Goal: Answer question/provide support

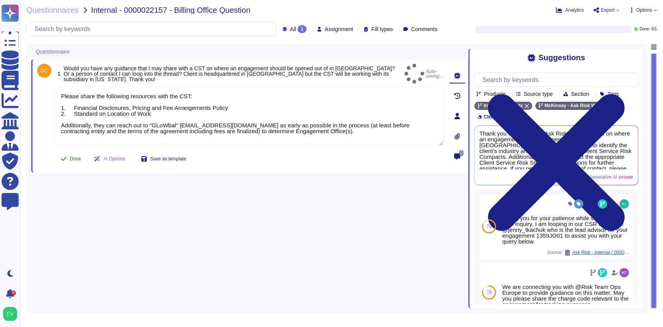
click at [65, 149] on div "Done AI Options Save as template" at bounding box center [123, 158] width 138 height 19
type textarea "Please share the following resources with the CST: 1. Financial Disclosures, Pr…"
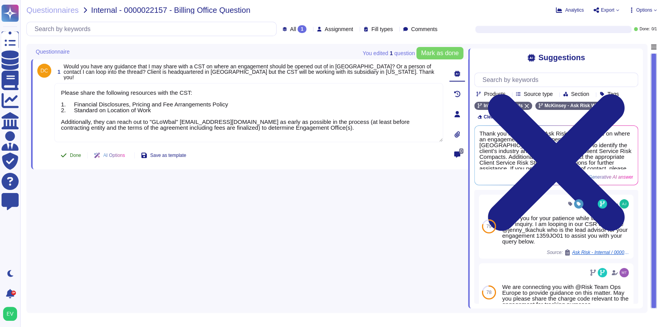
click at [65, 153] on icon at bounding box center [64, 155] width 6 height 6
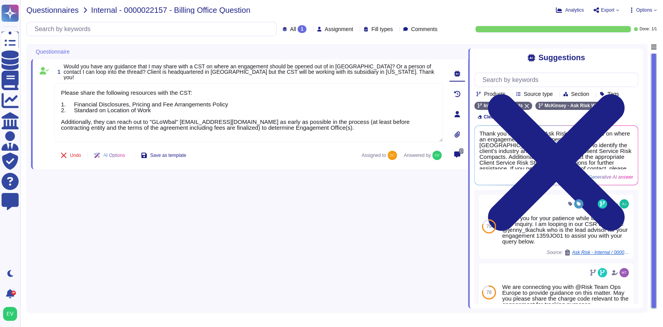
click at [35, 9] on span "Questionnaires" at bounding box center [52, 10] width 52 height 8
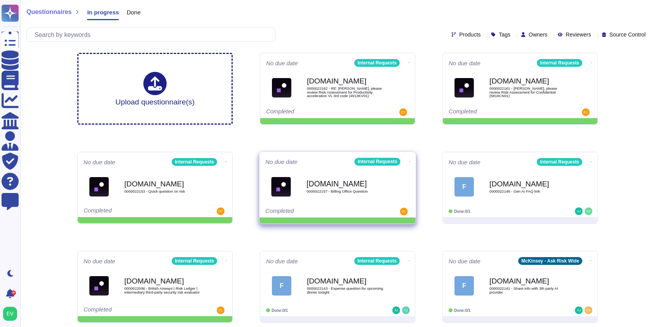
click at [299, 195] on span "Force.com 0000022157 - Billing Office Question" at bounding box center [337, 186] width 144 height 31
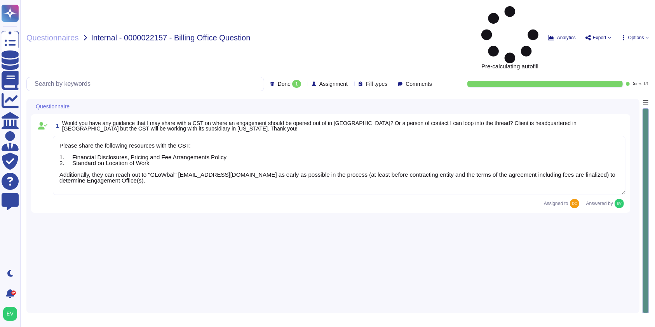
type textarea "Please share the following resources with the CST: 1. Financial Disclosures, Pr…"
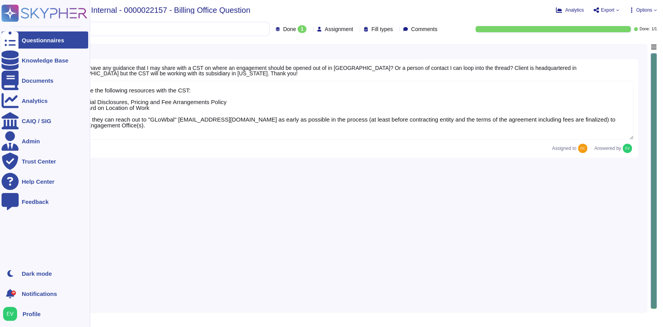
click at [17, 11] on rect at bounding box center [10, 13] width 17 height 17
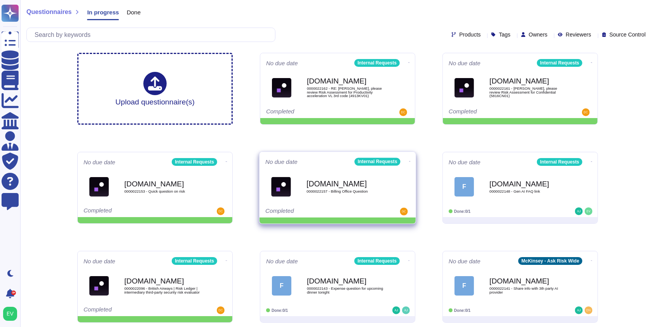
click at [408, 63] on icon at bounding box center [409, 63] width 2 height 0
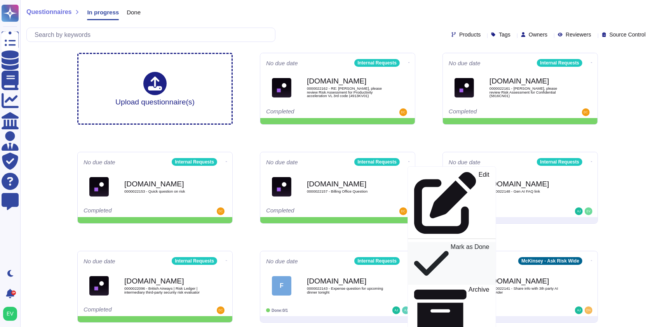
click at [450, 244] on p "Mark as Done" at bounding box center [469, 263] width 39 height 39
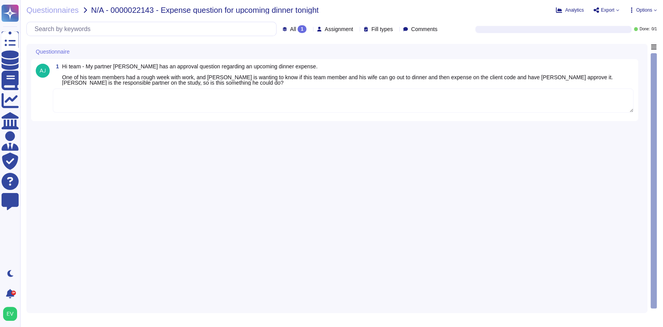
click at [134, 101] on textarea at bounding box center [343, 101] width 580 height 24
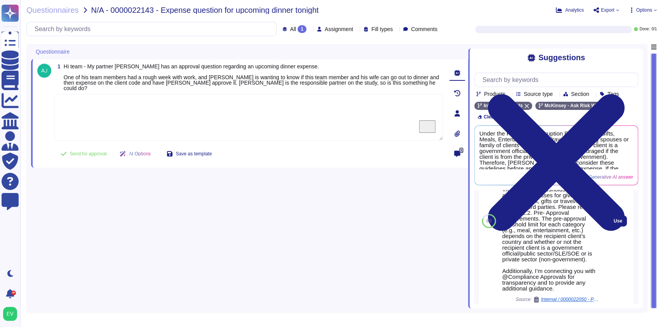
scroll to position [340, 0]
click at [613, 224] on span "Use" at bounding box center [617, 222] width 9 height 5
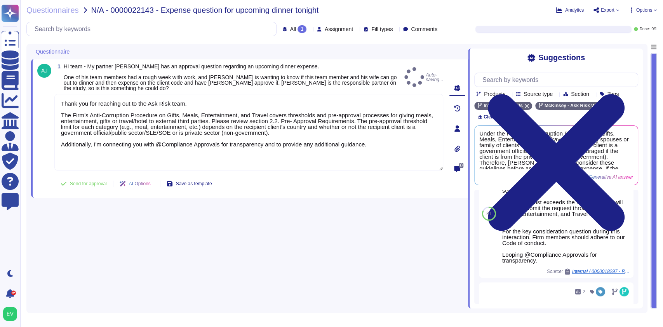
type textarea "Thank you for reaching out to the Ask Risk team. The Firm’s Anti-Corruption Pro…"
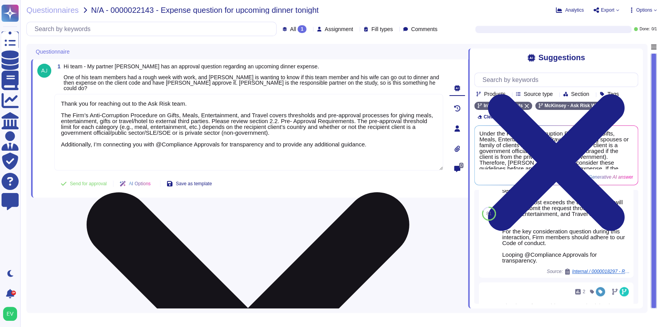
click at [267, 125] on textarea "Thank you for reaching out to the Ask Risk team. The Firm’s Anti-Corruption Pro…" at bounding box center [248, 132] width 389 height 76
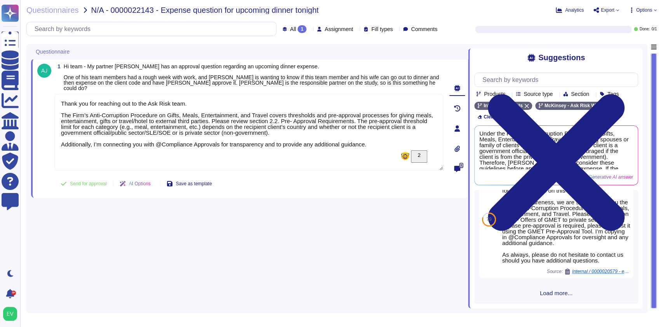
scroll to position [696, 0]
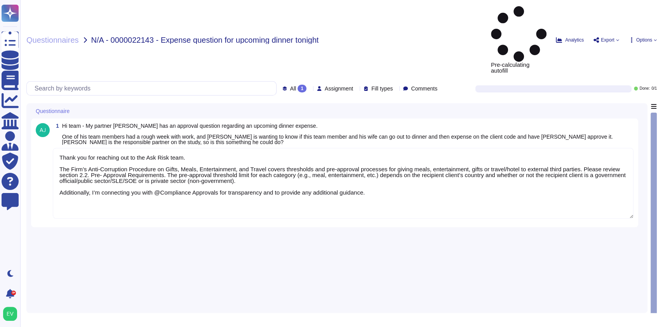
type textarea "Thank you for reaching out to the Ask Risk team. The Firm’s Anti-Corruption Pro…"
click at [368, 148] on textarea "Thank you for reaching out to the Ask Risk team. The Firm’s Anti-Corruption Pro…" at bounding box center [343, 183] width 580 height 71
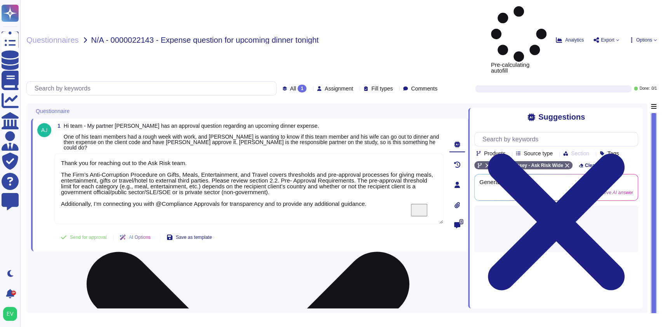
drag, startPoint x: 379, startPoint y: 144, endPoint x: 433, endPoint y: 149, distance: 54.6
click at [62, 153] on textarea "Thank you for reaching out to the Ask Risk team. The Firm’s Anti-Corruption Pro…" at bounding box center [248, 188] width 389 height 71
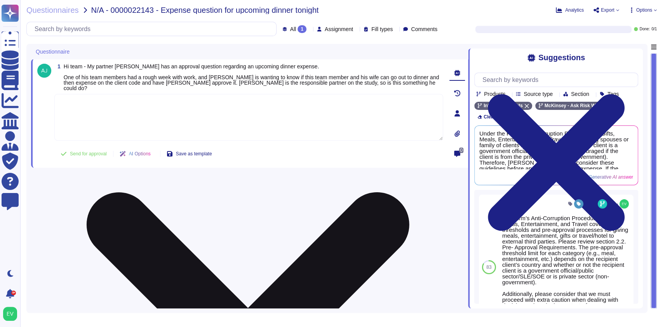
click at [172, 114] on textarea "To enrich screen reader interactions, please activate Accessibility in Grammarl…" at bounding box center [248, 117] width 389 height 47
paste textarea "Thank you for contacting the Ask Risk team. Our Firm’s Anti-Corruption Procedur…"
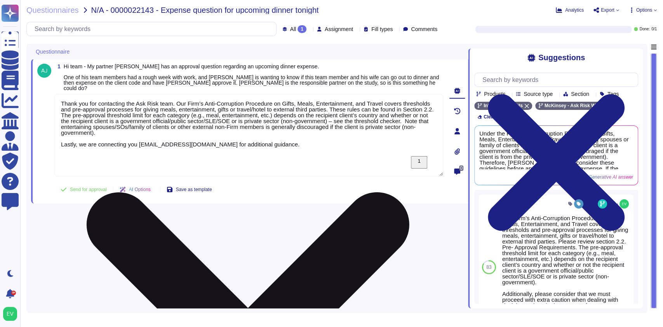
click at [60, 112] on textarea "Thank you for contacting the Ask Risk team. Our Firm’s Anti-Corruption Procedur…" at bounding box center [248, 135] width 389 height 82
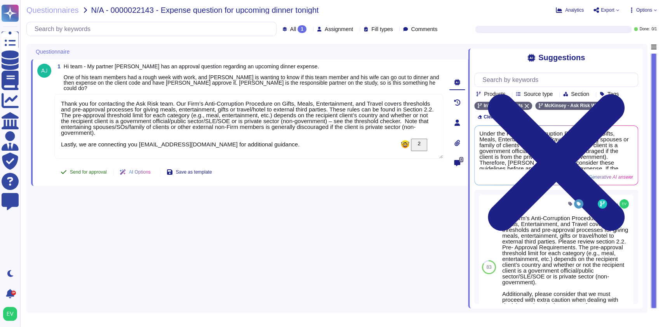
type textarea "Thank you for contacting the Ask Risk team. Our Firm’s Anti-Corruption Procedur…"
click at [94, 160] on div "1 Hi team - My partner Eric Bykowsky has an approval question regarding an upco…" at bounding box center [240, 123] width 406 height 118
click at [42, 12] on span "Questionnaires" at bounding box center [52, 10] width 52 height 8
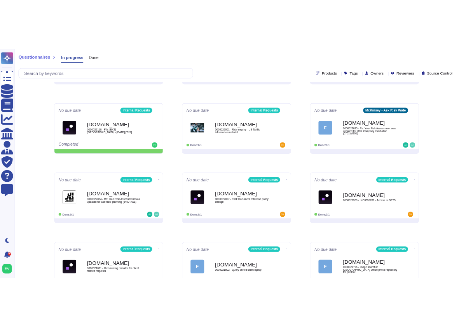
scroll to position [371, 0]
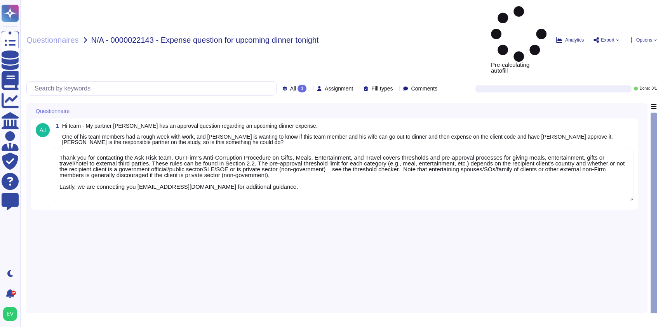
type textarea "Thank you for contacting the Ask Risk team. Our Firm’s Anti-Corruption Procedur…"
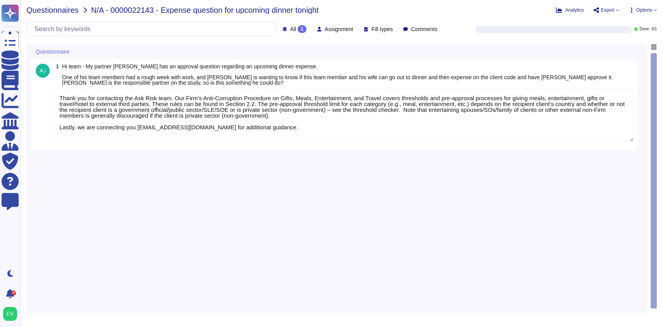
click at [41, 10] on span "Questionnaires" at bounding box center [52, 10] width 52 height 8
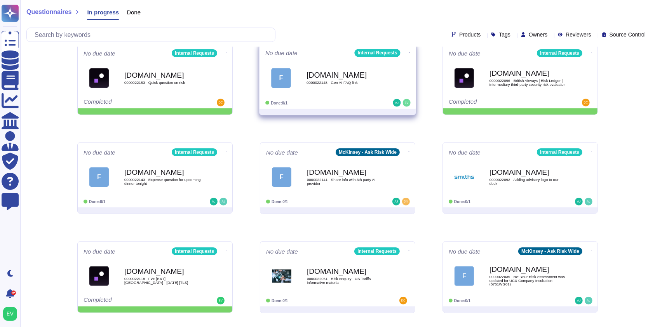
scroll to position [94, 0]
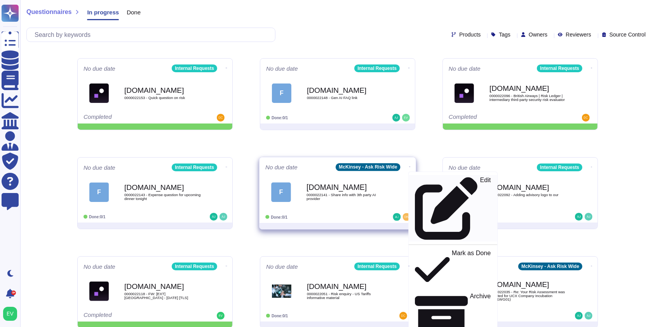
click at [415, 178] on icon at bounding box center [446, 208] width 63 height 63
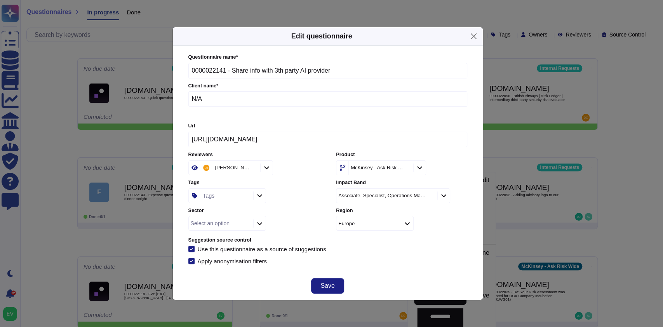
click at [418, 205] on icon at bounding box center [480, 267] width 124 height 124
click at [405, 168] on icon at bounding box center [405, 168] width 0 height 0
click at [470, 33] on button "Close" at bounding box center [473, 36] width 12 height 12
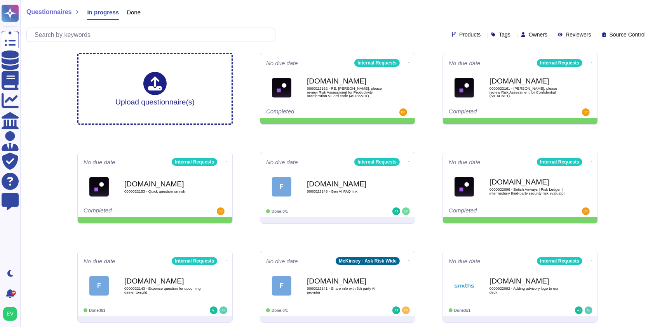
click at [130, 13] on span "Done" at bounding box center [134, 12] width 14 height 6
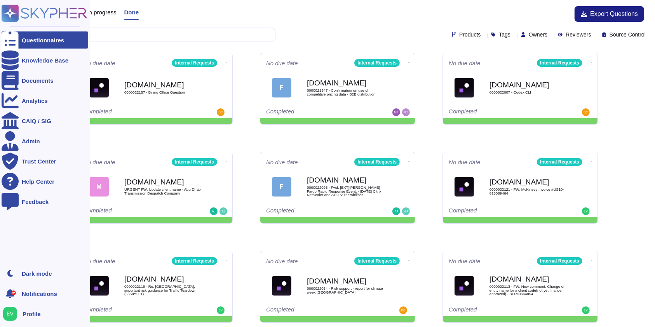
click at [36, 11] on icon at bounding box center [45, 13] width 86 height 17
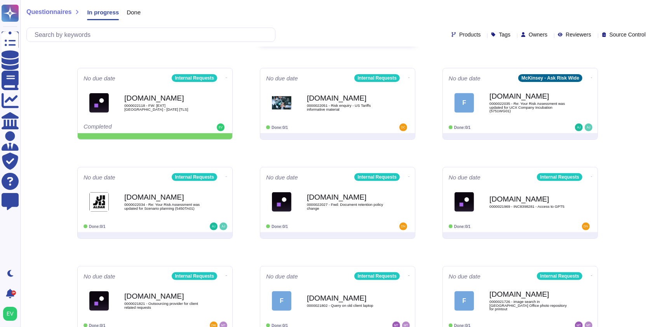
scroll to position [281, 0]
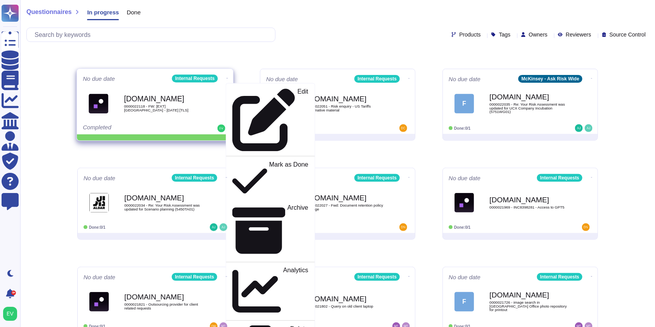
click at [168, 111] on div "[DOMAIN_NAME] 0000022118 - FW: [EXT][GEOGRAPHIC_DATA] - [DATE] [TLS]" at bounding box center [163, 103] width 78 height 31
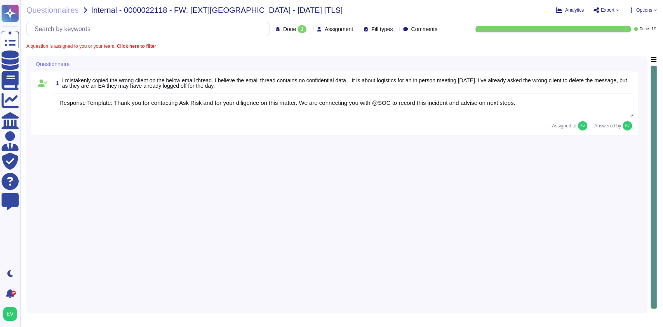
type textarea "Response Template: Thank you for contacting Ask Risk and for your diligence on …"
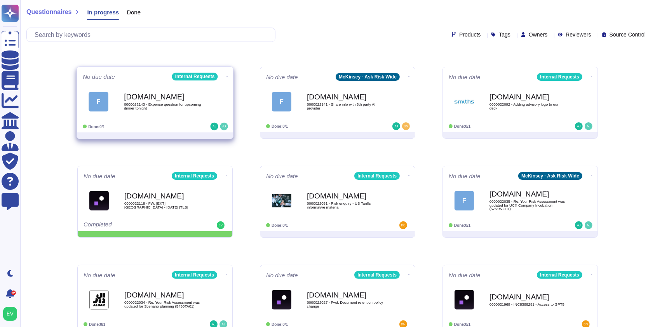
scroll to position [267, 0]
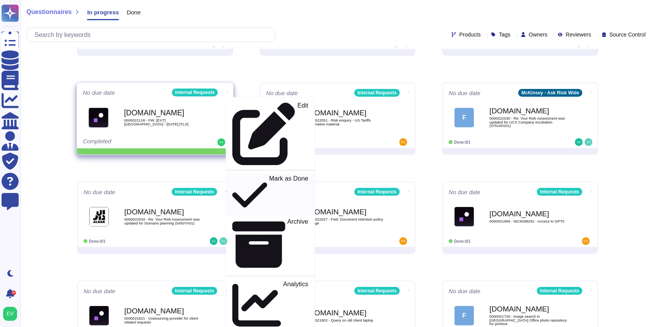
click at [269, 175] on p "Mark as Done" at bounding box center [288, 195] width 39 height 40
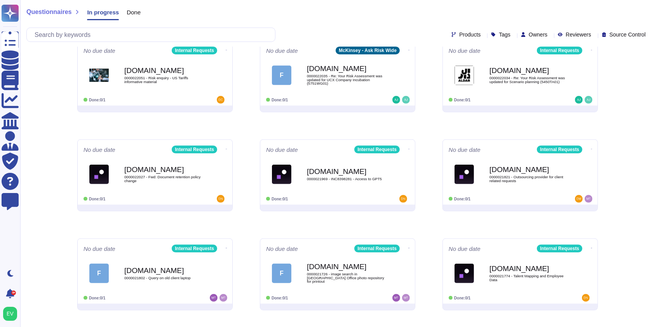
scroll to position [397, 0]
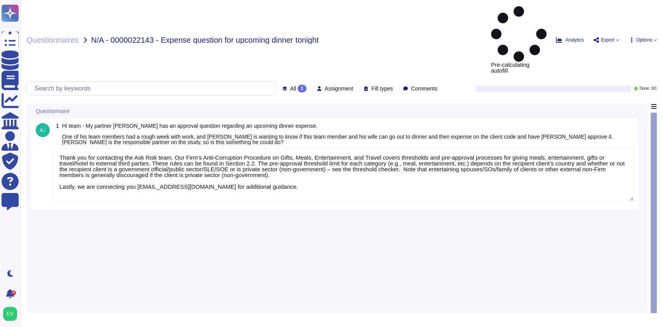
type textarea "Thank you for contacting the Ask Risk team. Our Firm’s Anti-Corruption Procedur…"
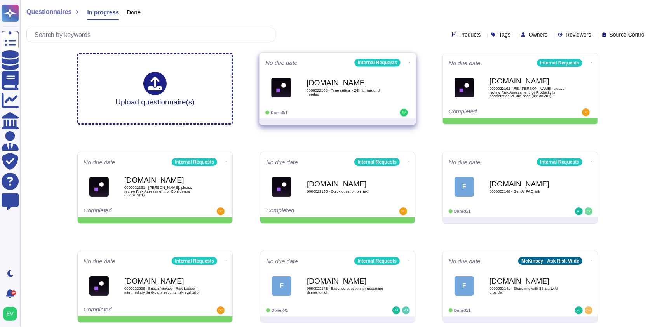
click at [330, 95] on span "0000022168 - Time critical - 24h turnaround needed" at bounding box center [345, 92] width 78 height 7
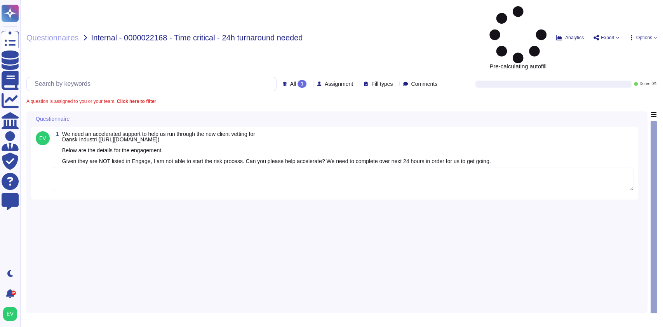
click at [205, 167] on textarea at bounding box center [343, 179] width 580 height 24
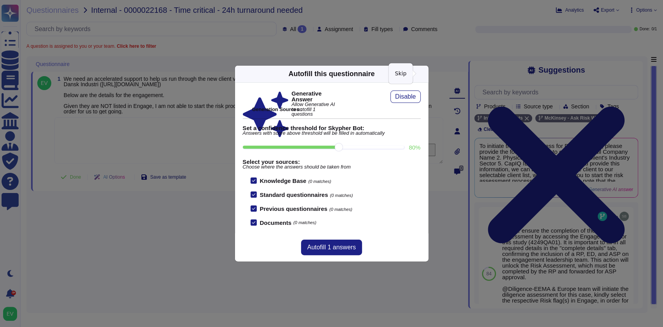
click at [424, 74] on icon at bounding box center [424, 74] width 0 height 0
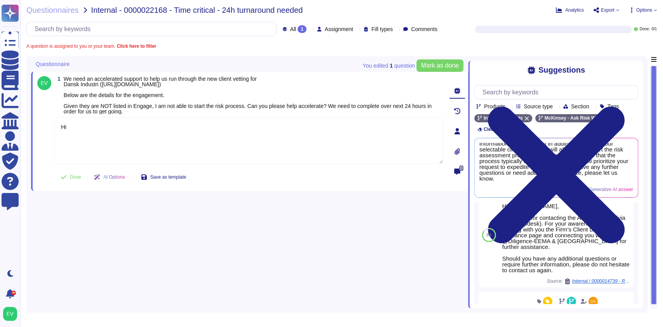
scroll to position [371, 0]
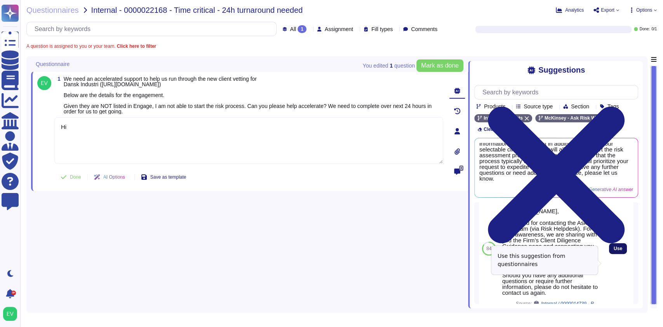
click at [466, 251] on span "Use" at bounding box center [617, 248] width 9 height 5
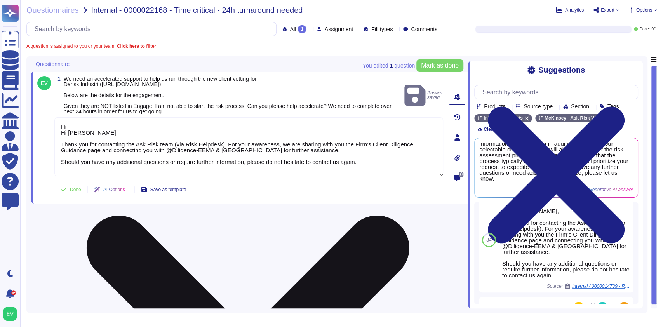
scroll to position [362, 0]
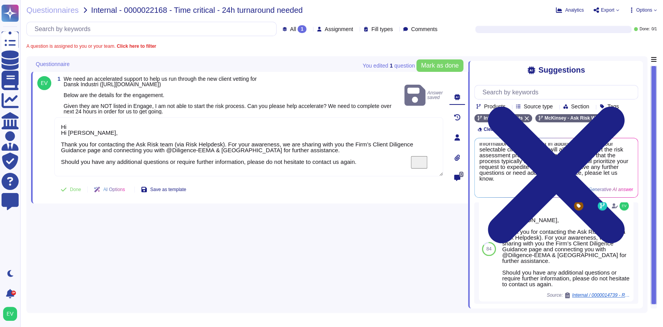
drag, startPoint x: 109, startPoint y: 130, endPoint x: 43, endPoint y: 125, distance: 65.5
click at [43, 125] on div "1 We need an accelerated support to help us run through the new client vetting …" at bounding box center [240, 137] width 406 height 123
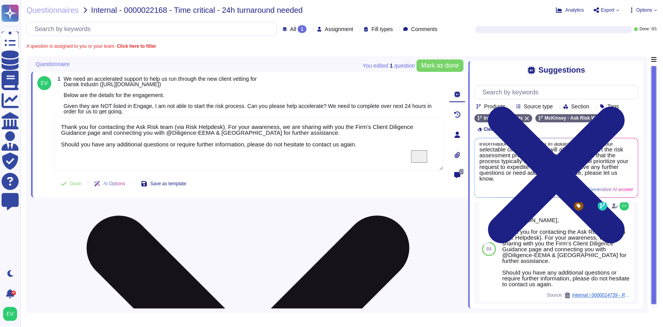
click at [63, 143] on textarea "Thank you for contacting the Ask Risk team (via Risk Helpdesk). For your awaren…" at bounding box center [248, 143] width 389 height 53
click at [62, 138] on textarea "Thank you for contacting the Ask Risk team (via Risk Helpdesk). For your awaren…" at bounding box center [248, 143] width 389 height 53
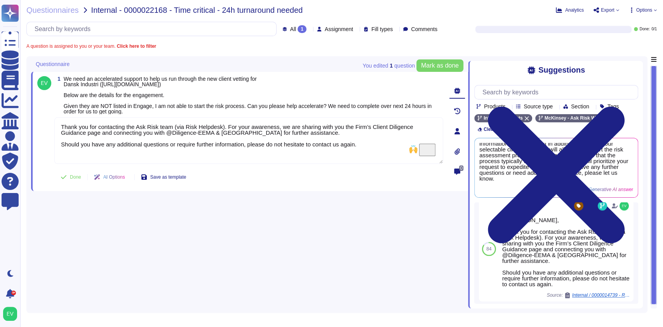
drag, startPoint x: 393, startPoint y: 149, endPoint x: 50, endPoint y: 125, distance: 344.0
click at [50, 125] on div "1 We need an accelerated support to help us run through the new client vetting …" at bounding box center [240, 131] width 406 height 110
type textarea "Thank you for contacting the Ask Risk team (via Risk Helpdesk). For your awaren…"
click at [48, 10] on span "Questionnaires" at bounding box center [52, 10] width 52 height 8
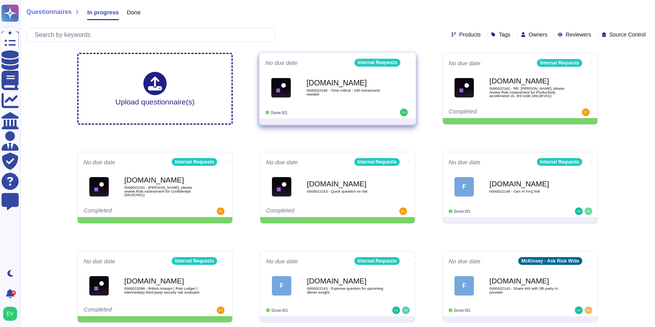
click at [364, 93] on span "0000022168 - Time critical - 24h turnaround needed" at bounding box center [345, 92] width 78 height 7
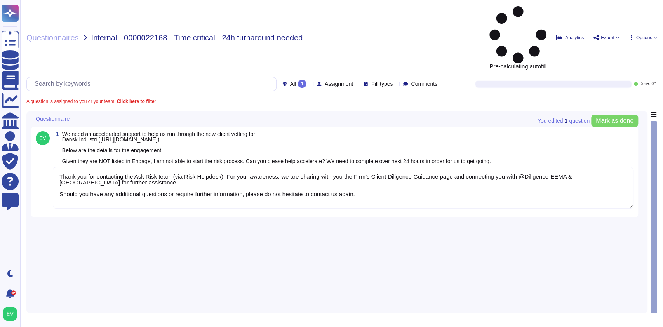
type textarea "Thank you for contacting the Ask Risk team (via Risk Helpdesk). For your awaren…"
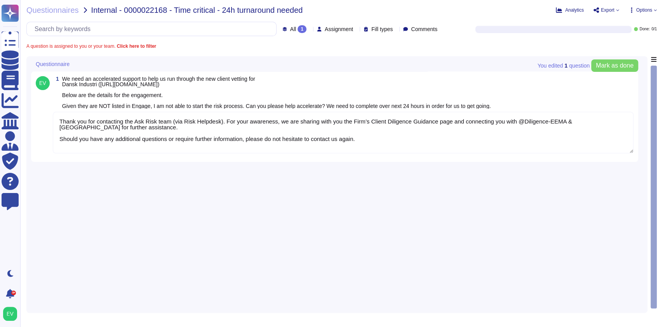
click at [134, 145] on textarea "Thank you for contacting the Ask Risk team (via Risk Helpdesk). For your awaren…" at bounding box center [343, 133] width 580 height 42
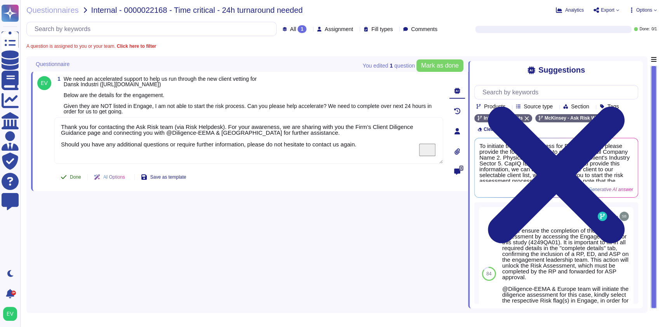
click at [69, 177] on button "Done" at bounding box center [70, 177] width 33 height 16
